Goal: Task Accomplishment & Management: Use online tool/utility

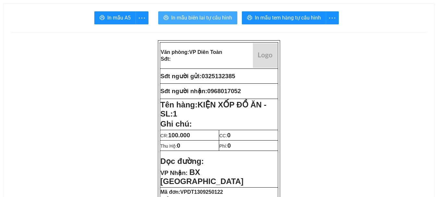
click at [216, 17] on span "In mẫu biên lai tự cấu hình" at bounding box center [201, 18] width 61 height 8
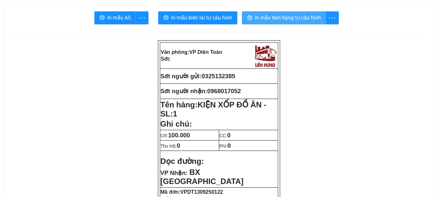
click at [267, 16] on span "In mẫu tem hàng tự cấu hình" at bounding box center [288, 18] width 66 height 8
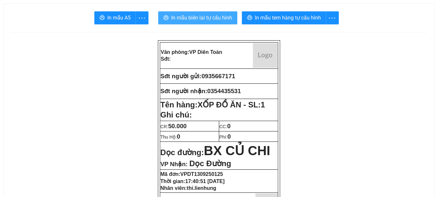
click at [193, 16] on span "In mẫu biên lai tự cấu hình" at bounding box center [201, 18] width 61 height 8
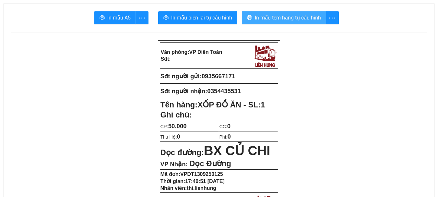
click at [267, 19] on span "In mẫu tem hàng tự cấu hình" at bounding box center [288, 18] width 66 height 8
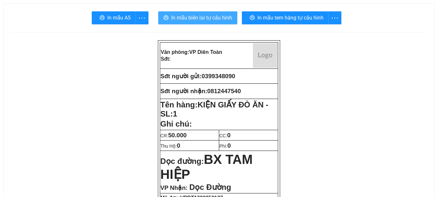
click at [203, 18] on span "In mẫu biên lai tự cấu hình" at bounding box center [201, 18] width 61 height 8
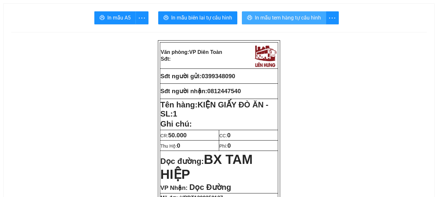
click at [260, 16] on span "In mẫu tem hàng tự cấu hình" at bounding box center [288, 18] width 66 height 8
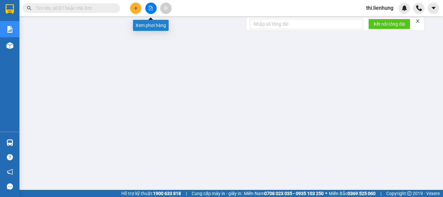
click at [155, 5] on button at bounding box center [150, 8] width 11 height 11
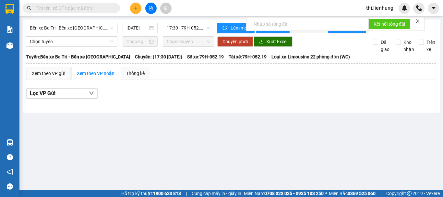
click at [93, 29] on span "Bến xe Ba Tri - Bến xe [GEOGRAPHIC_DATA]" at bounding box center [72, 28] width 84 height 10
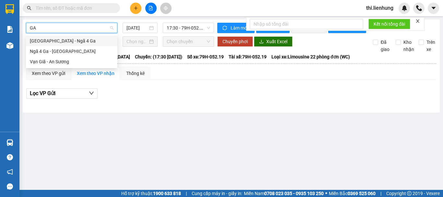
type input "G"
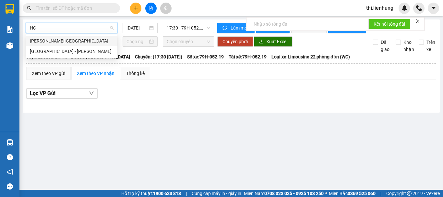
type input "HCM"
click at [59, 52] on div "[GEOGRAPHIC_DATA] - [PERSON_NAME]" at bounding box center [72, 51] width 84 height 7
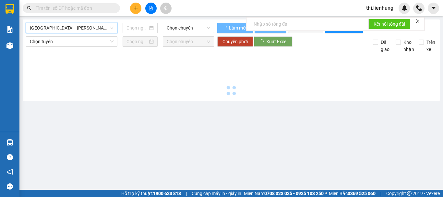
type input "[DATE]"
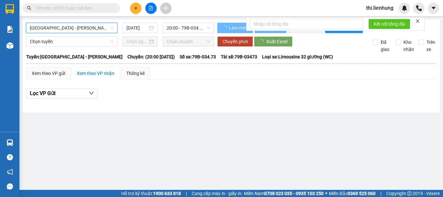
click at [59, 47] on div "Chọn tuyến" at bounding box center [71, 41] width 91 height 10
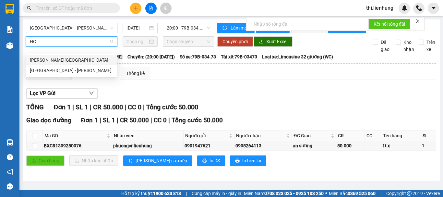
type input "H"
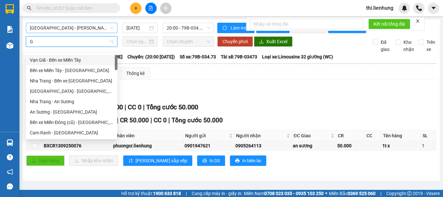
type input "GA"
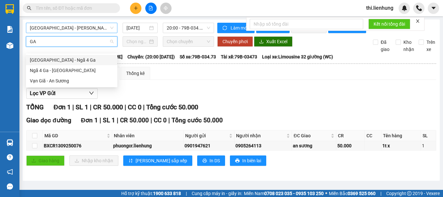
click at [69, 58] on div "[GEOGRAPHIC_DATA] - Ngã 4 Ga" at bounding box center [72, 59] width 84 height 7
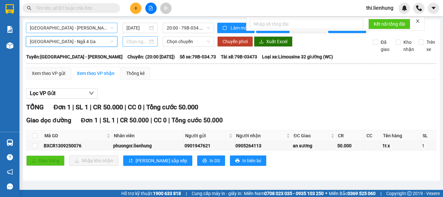
click at [142, 45] on input at bounding box center [137, 41] width 21 height 7
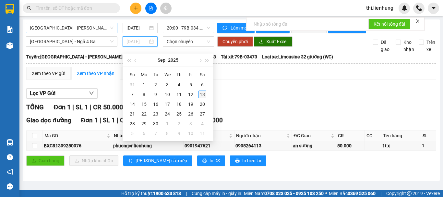
type input "[DATE]"
click at [200, 95] on div "13" at bounding box center [203, 95] width 8 height 8
type input "[DATE]"
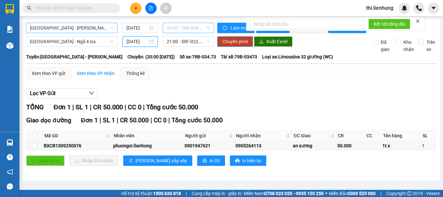
click at [185, 29] on span "20:00 - 79B-034.73" at bounding box center [188, 28] width 43 height 10
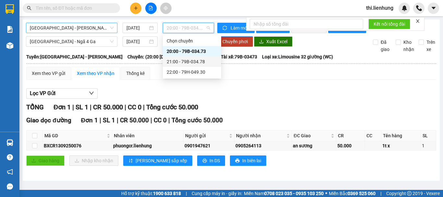
click at [197, 63] on div "21:00 - 79B-034.78" at bounding box center [192, 61] width 51 height 7
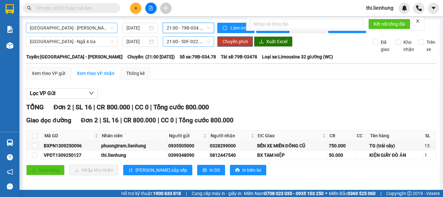
click at [183, 46] on span "21:00 - 50F-022.94" at bounding box center [188, 42] width 43 height 10
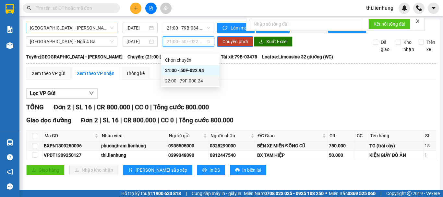
click at [186, 81] on div "22:00 - 79F-000.24" at bounding box center [190, 80] width 51 height 7
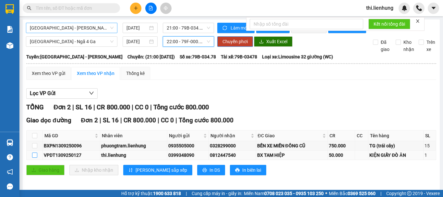
click at [34, 158] on input "checkbox" at bounding box center [34, 154] width 5 height 5
checkbox input "true"
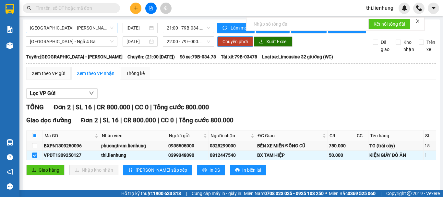
click at [238, 45] on span "Chuyển phơi" at bounding box center [235, 41] width 25 height 7
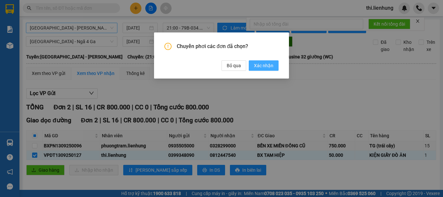
click at [265, 67] on span "Xác nhận" at bounding box center [263, 65] width 19 height 7
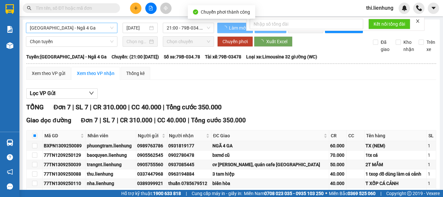
checkbox input "false"
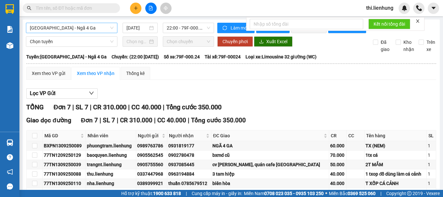
click at [81, 7] on input "text" at bounding box center [74, 8] width 77 height 7
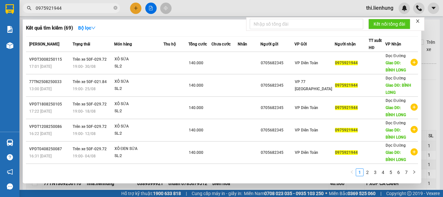
type input "0975921944"
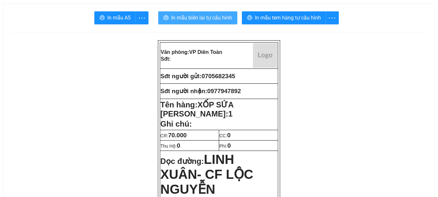
click at [204, 19] on span "In mẫu biên lai tự cấu hình" at bounding box center [201, 18] width 61 height 8
click at [282, 19] on div "In mẫu tem hàng tự cấu hình" at bounding box center [292, 17] width 100 height 13
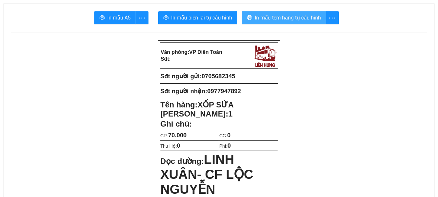
click at [311, 16] on span "In mẫu tem hàng tự cấu hình" at bounding box center [288, 18] width 66 height 8
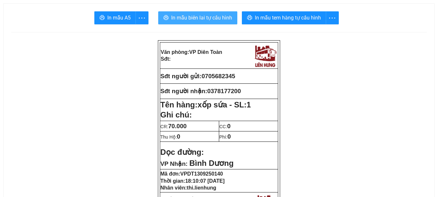
click at [205, 22] on span "In mẫu biên lai tự cấu hình" at bounding box center [201, 18] width 61 height 8
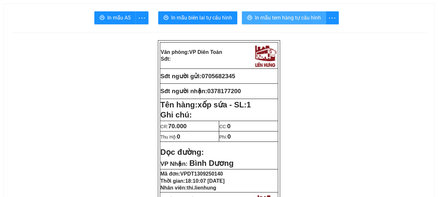
click at [294, 18] on span "In mẫu tem hàng tự cấu hình" at bounding box center [288, 18] width 66 height 8
